Goal: Navigation & Orientation: Find specific page/section

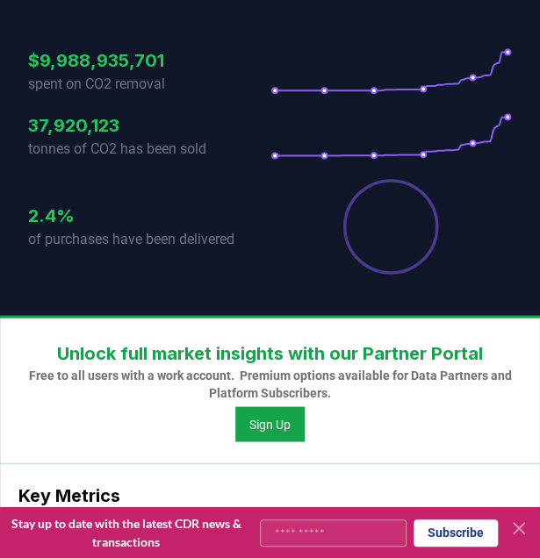
scroll to position [496, 0]
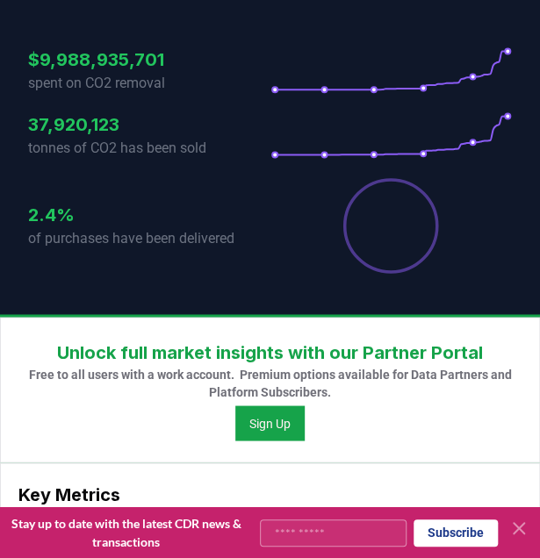
click at [514, 520] on icon at bounding box center [518, 528] width 21 height 21
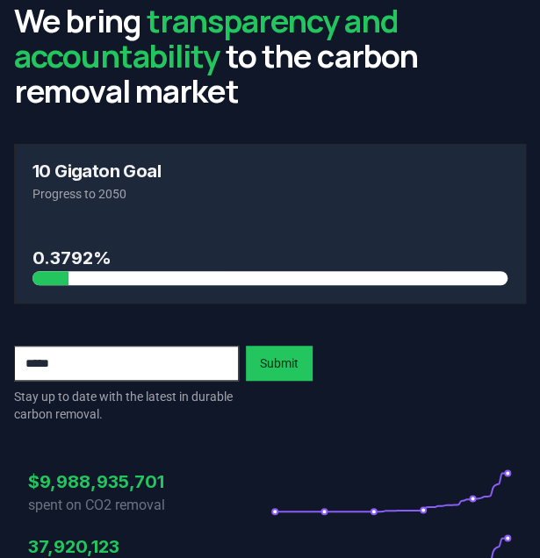
scroll to position [0, 0]
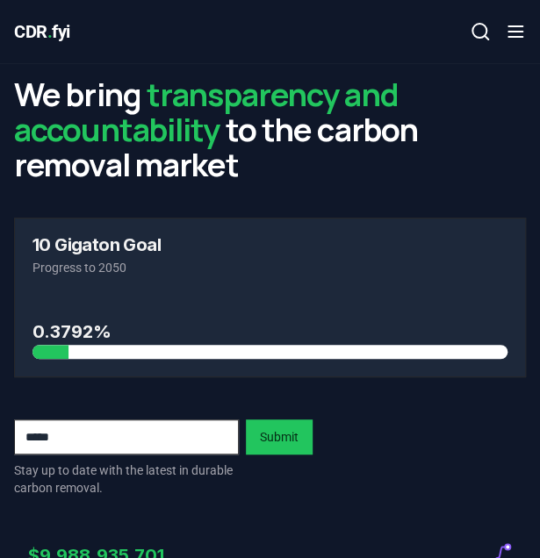
click at [524, 27] on icon "button" at bounding box center [515, 31] width 21 height 21
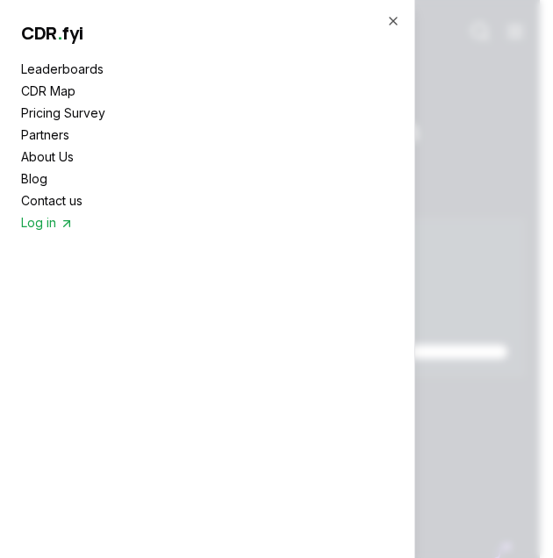
click at [61, 86] on link "CDR Map" at bounding box center [207, 91] width 372 height 18
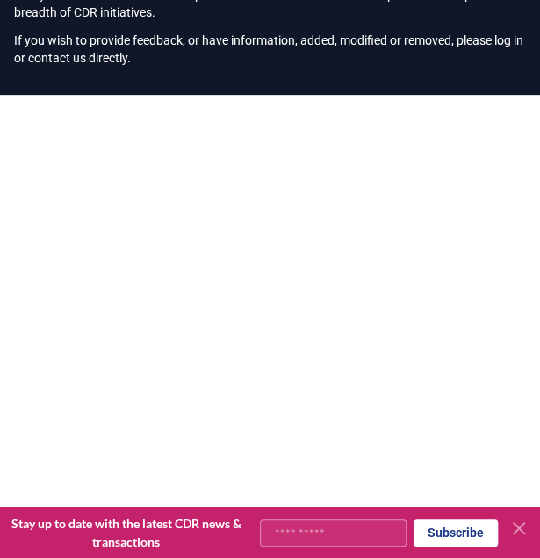
scroll to position [730, 0]
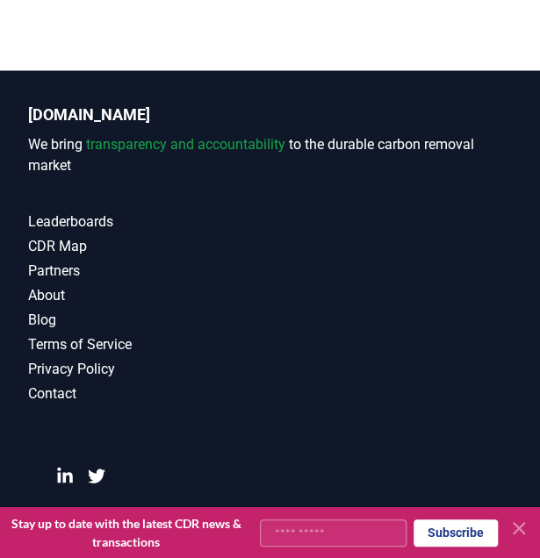
click at [515, 528] on icon at bounding box center [518, 528] width 21 height 21
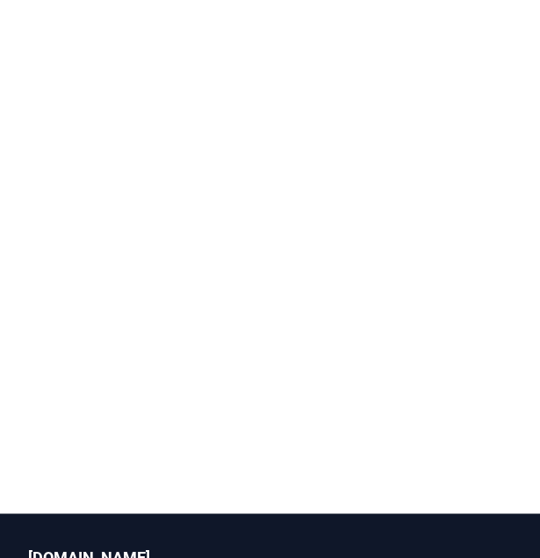
scroll to position [288, 0]
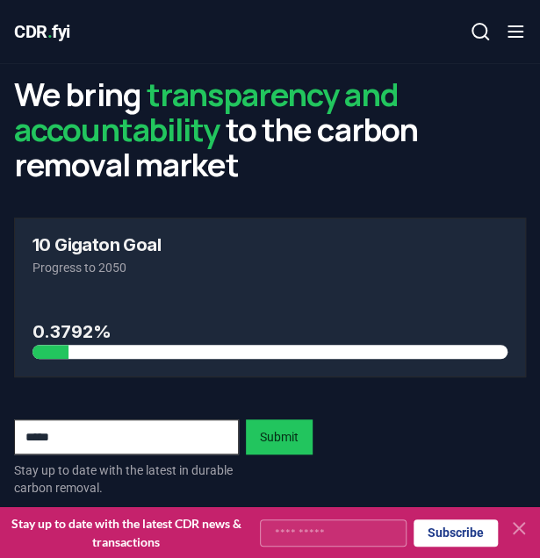
click at [511, 37] on line "button" at bounding box center [515, 37] width 14 height 0
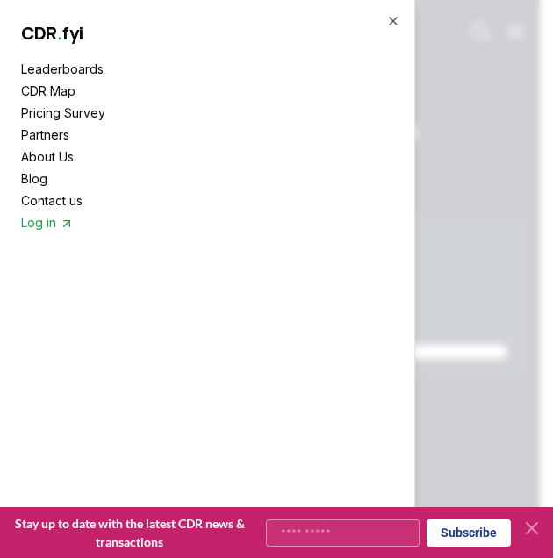
click at [74, 71] on link "Leaderboards" at bounding box center [207, 69] width 372 height 18
